Goal: Transaction & Acquisition: Subscribe to service/newsletter

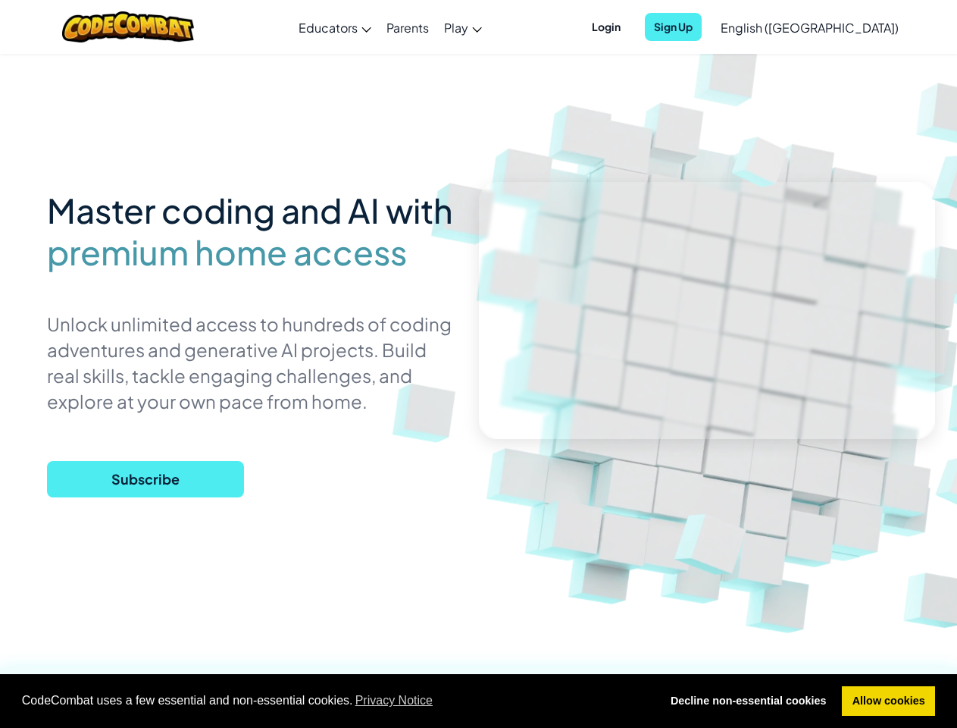
click at [478, 701] on span "CodeCombat uses a few essential and non-essential cookies. Privacy Notice" at bounding box center [335, 700] width 627 height 23
click at [630, 27] on span "Login" at bounding box center [606, 27] width 47 height 28
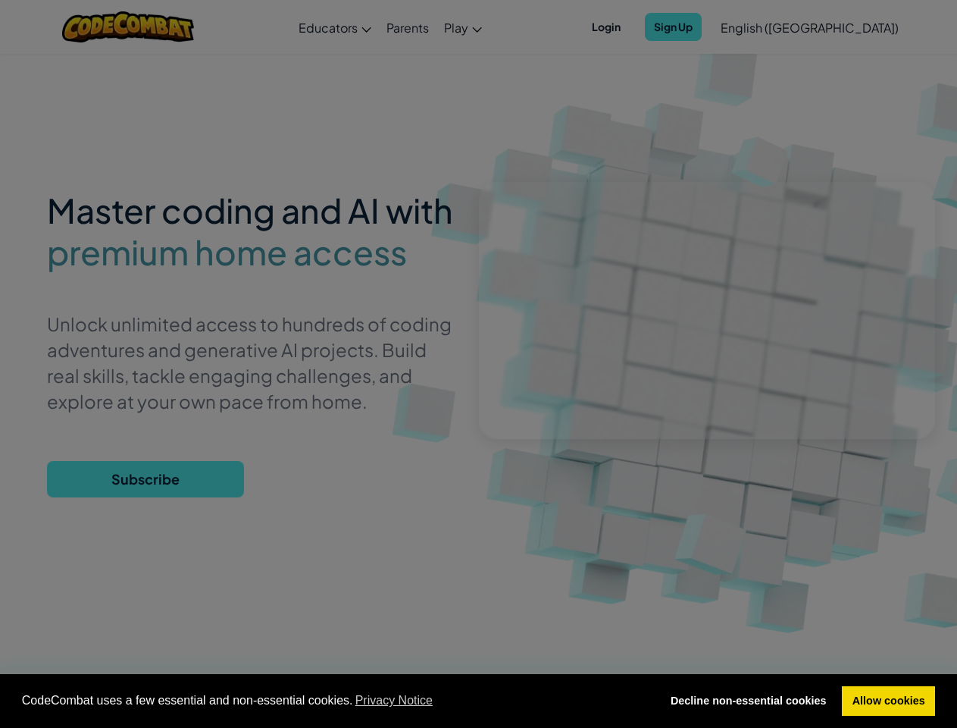
click at [0, 0] on input "Email or Username :" at bounding box center [0, 0] width 0 height 0
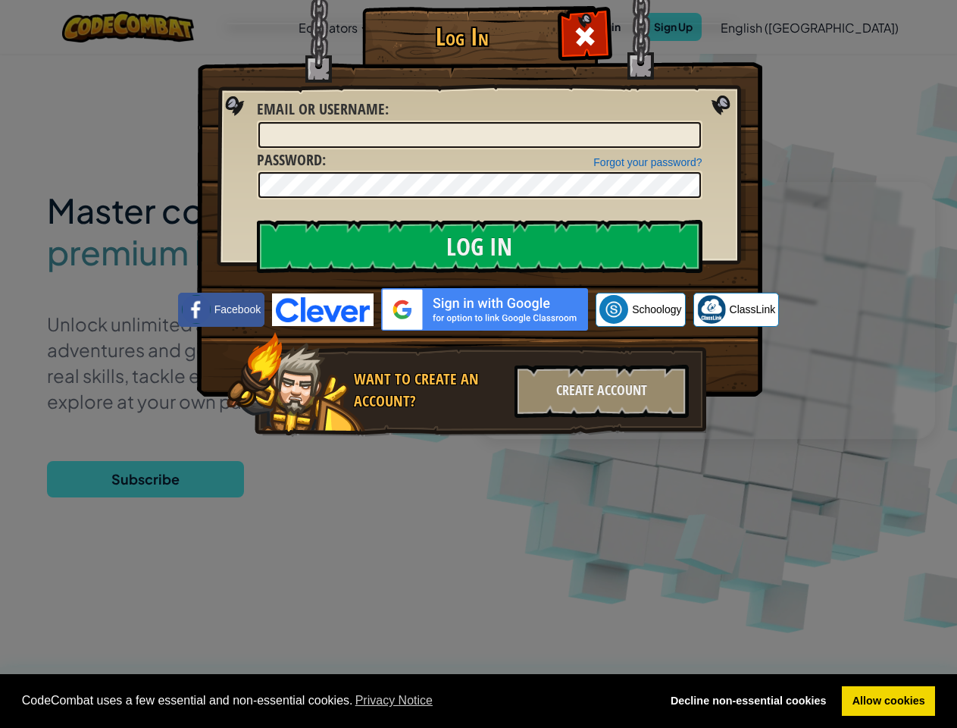
click at [766, 27] on div "Log In Unknown Error Email or Username : Forgot your password? Password : Log I…" at bounding box center [478, 364] width 957 height 728
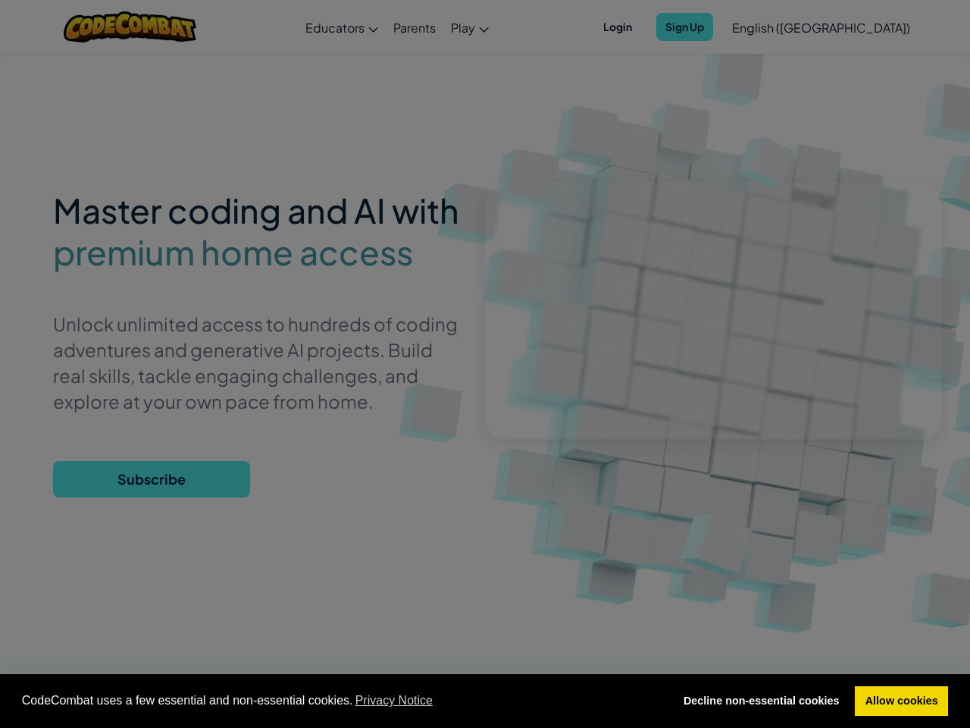
click at [766, 27] on div "Log In Unknown Error Email or Username : Forgot your password? Password : Log I…" at bounding box center [485, 364] width 970 height 728
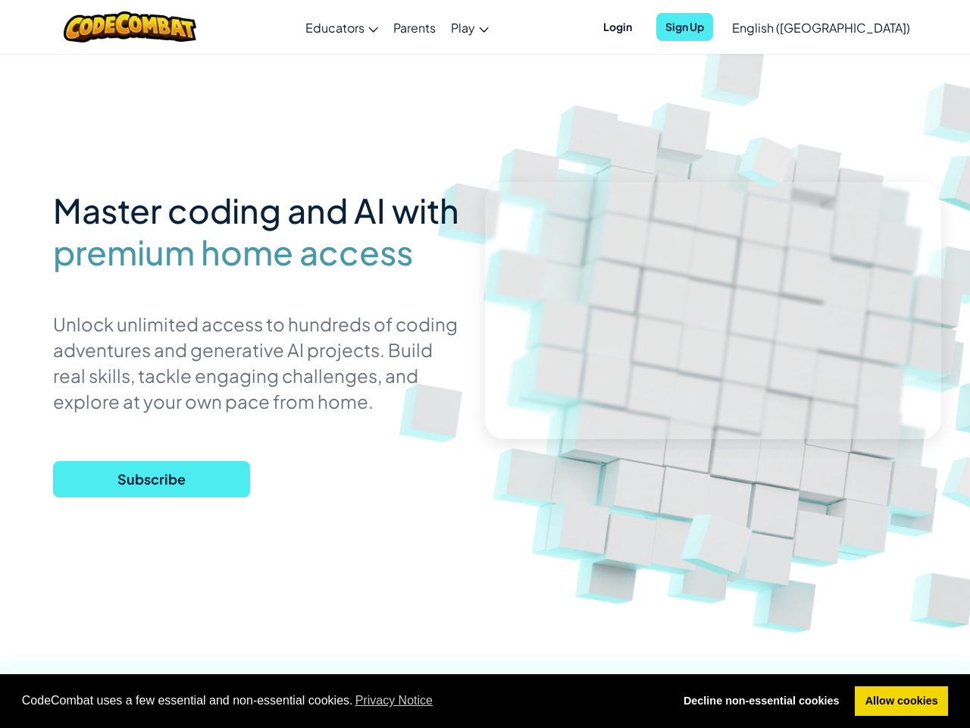
click at [847, 27] on div at bounding box center [485, 364] width 970 height 728
click at [146, 479] on span "Subscribe" at bounding box center [151, 479] width 197 height 36
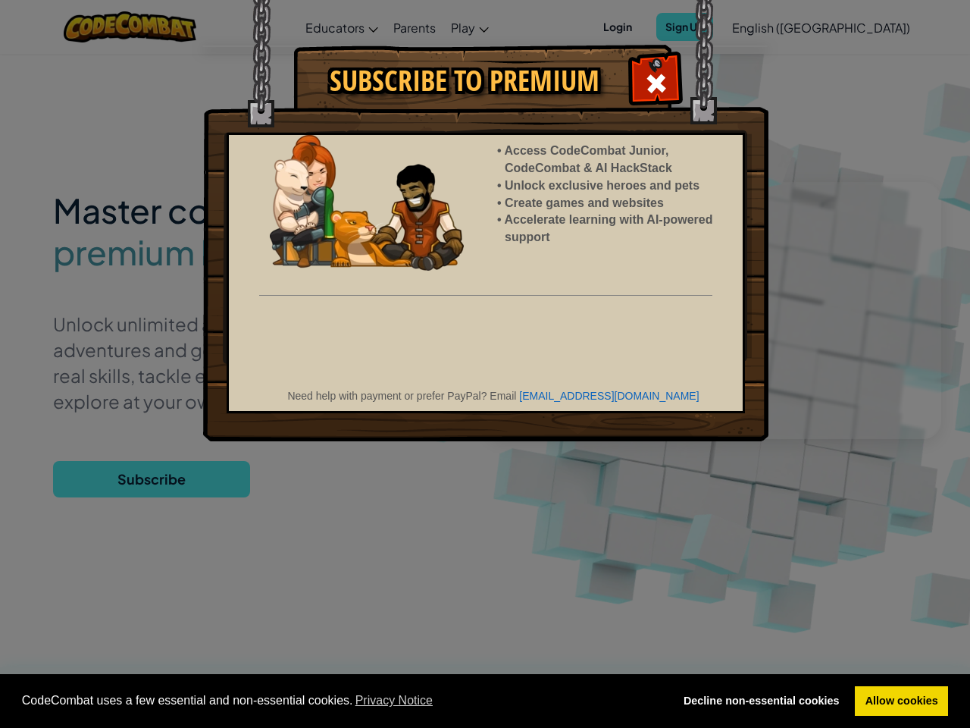
click at [146, 479] on div "Subscribe to Premium Access CodeCombat Junior, CodeCombat & AI HackStack Unlock…" at bounding box center [485, 364] width 970 height 728
